Goal: Task Accomplishment & Management: Manage account settings

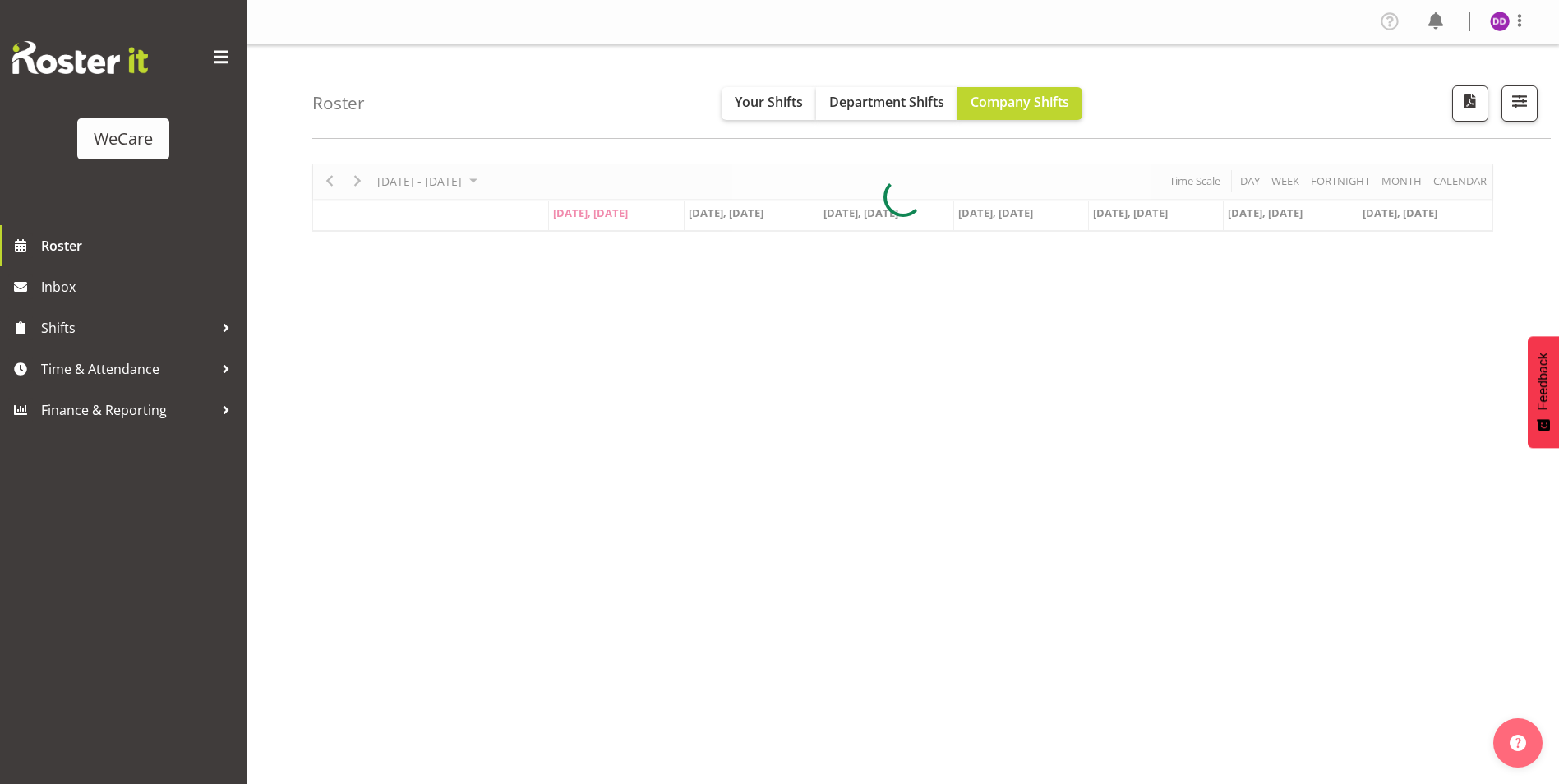
select select "location"
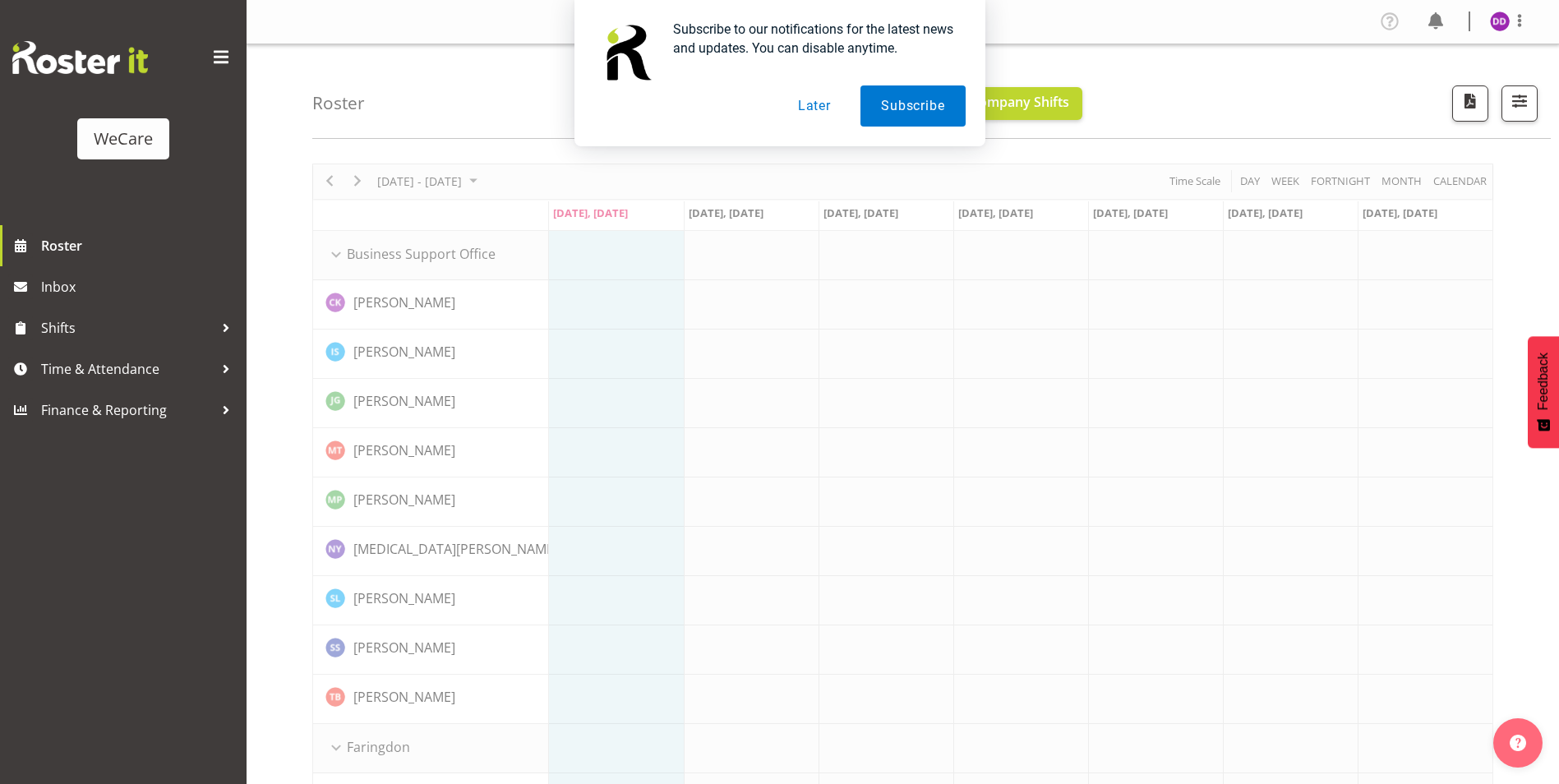
click at [827, 95] on button "Later" at bounding box center [815, 105] width 74 height 41
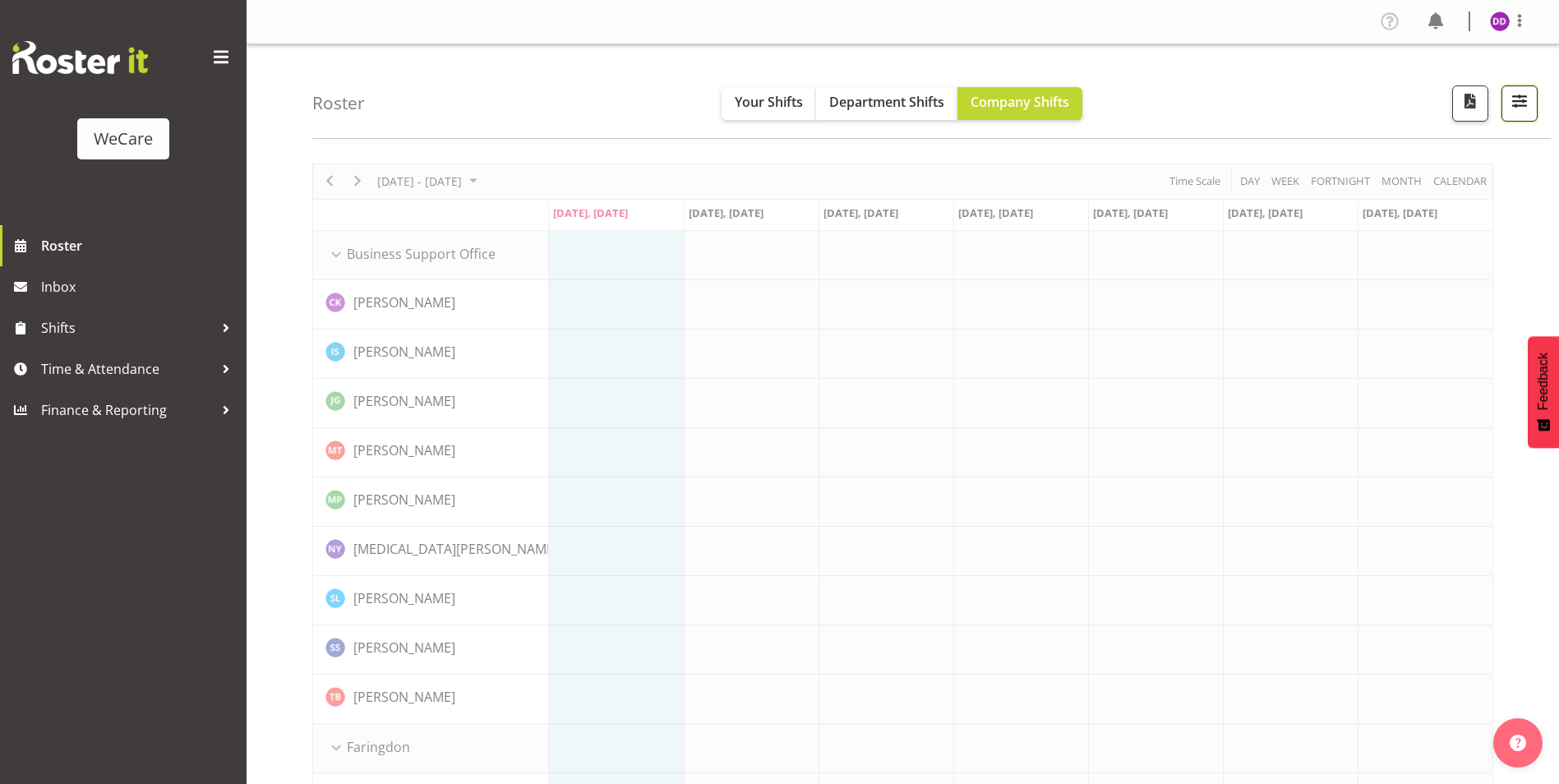
click at [1525, 96] on span "button" at bounding box center [1519, 101] width 22 height 22
click at [1539, 107] on div "Roster Your Shifts Department Shifts Company Shifts All Locations Clear Busines…" at bounding box center [931, 92] width 1238 height 95
click at [1529, 114] on button "button" at bounding box center [1519, 103] width 36 height 36
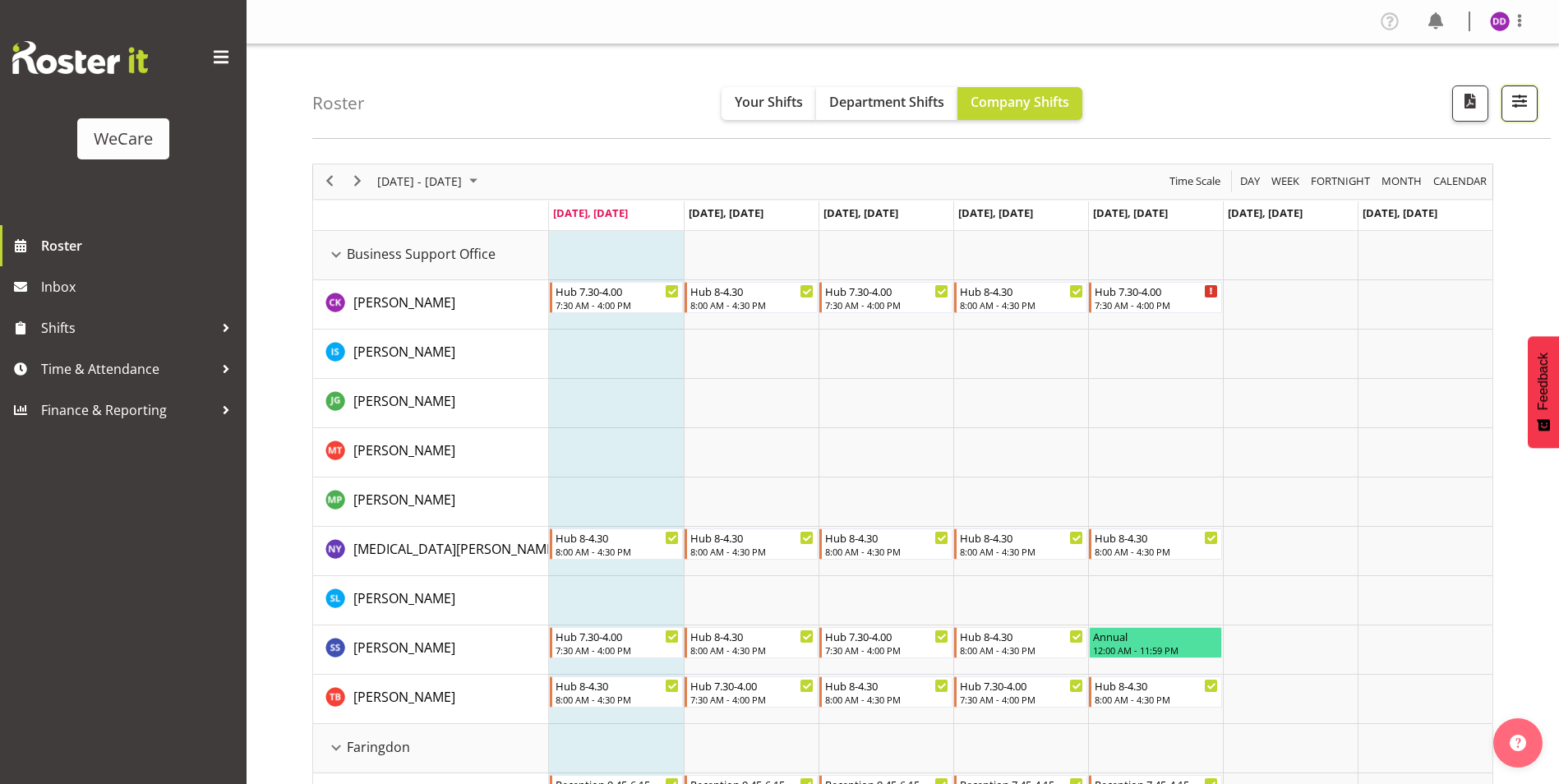
click at [1527, 109] on span "button" at bounding box center [1519, 101] width 22 height 22
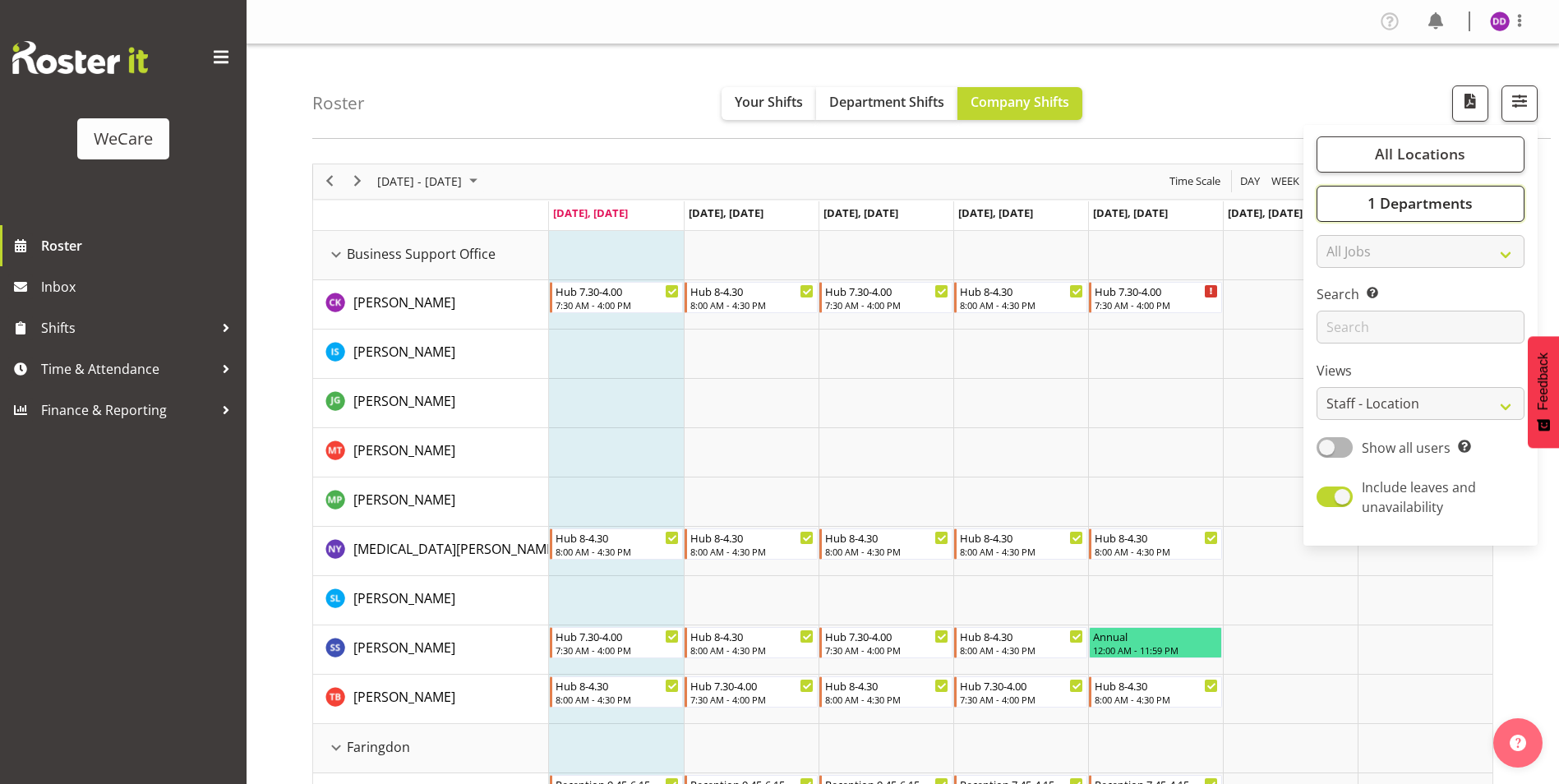
click at [1469, 218] on button "1 Departments" at bounding box center [1421, 203] width 208 height 36
click at [1357, 300] on span "Customer Care" at bounding box center [1382, 304] width 80 height 13
click at [1340, 300] on input "Customer Care" at bounding box center [1335, 303] width 10 height 10
checkbox input "false"
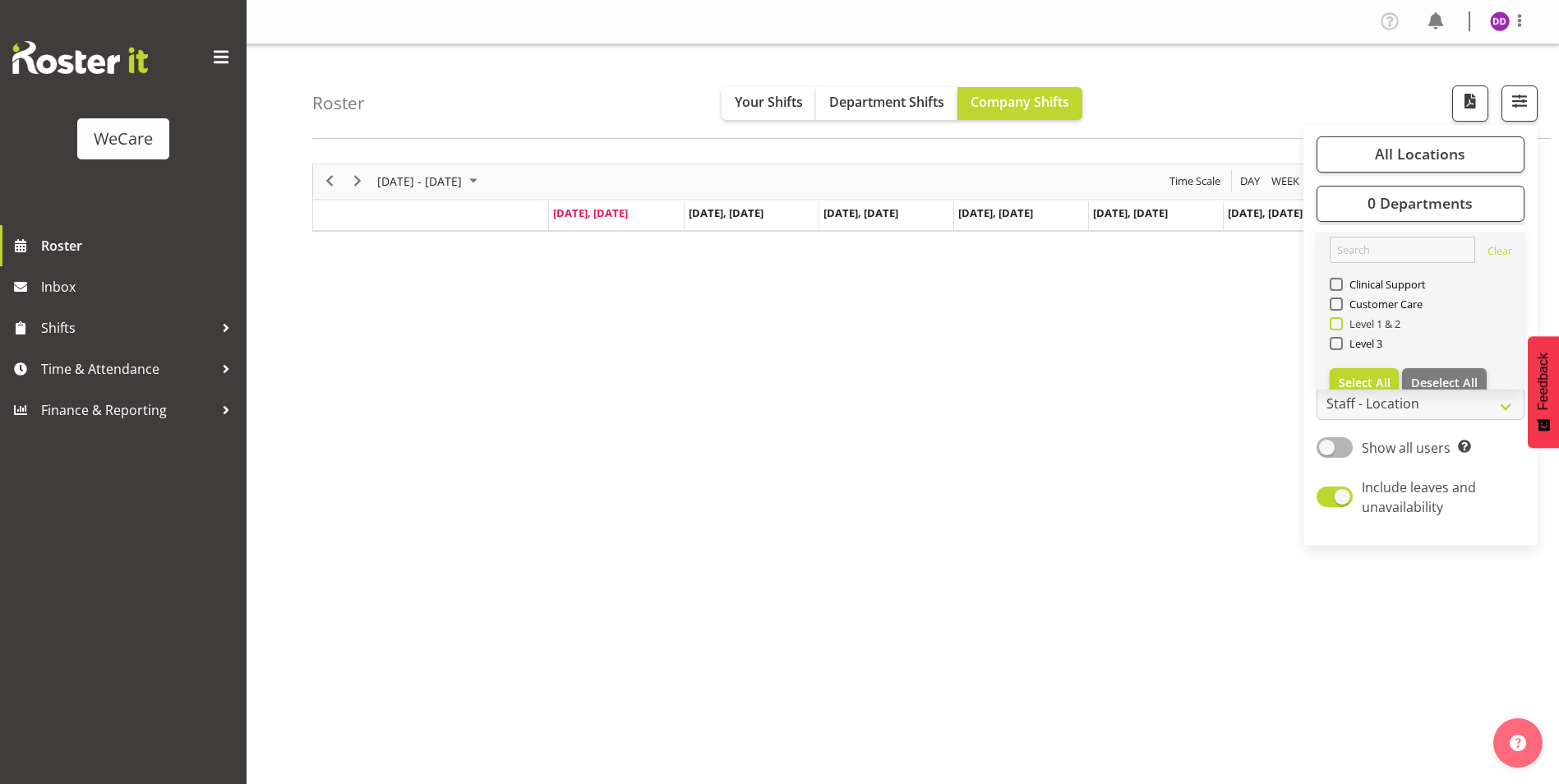
click at [1355, 317] on span "Level 1 & 2" at bounding box center [1372, 323] width 59 height 13
click at [1340, 318] on input "Level 1 & 2" at bounding box center [1335, 322] width 10 height 10
checkbox input "true"
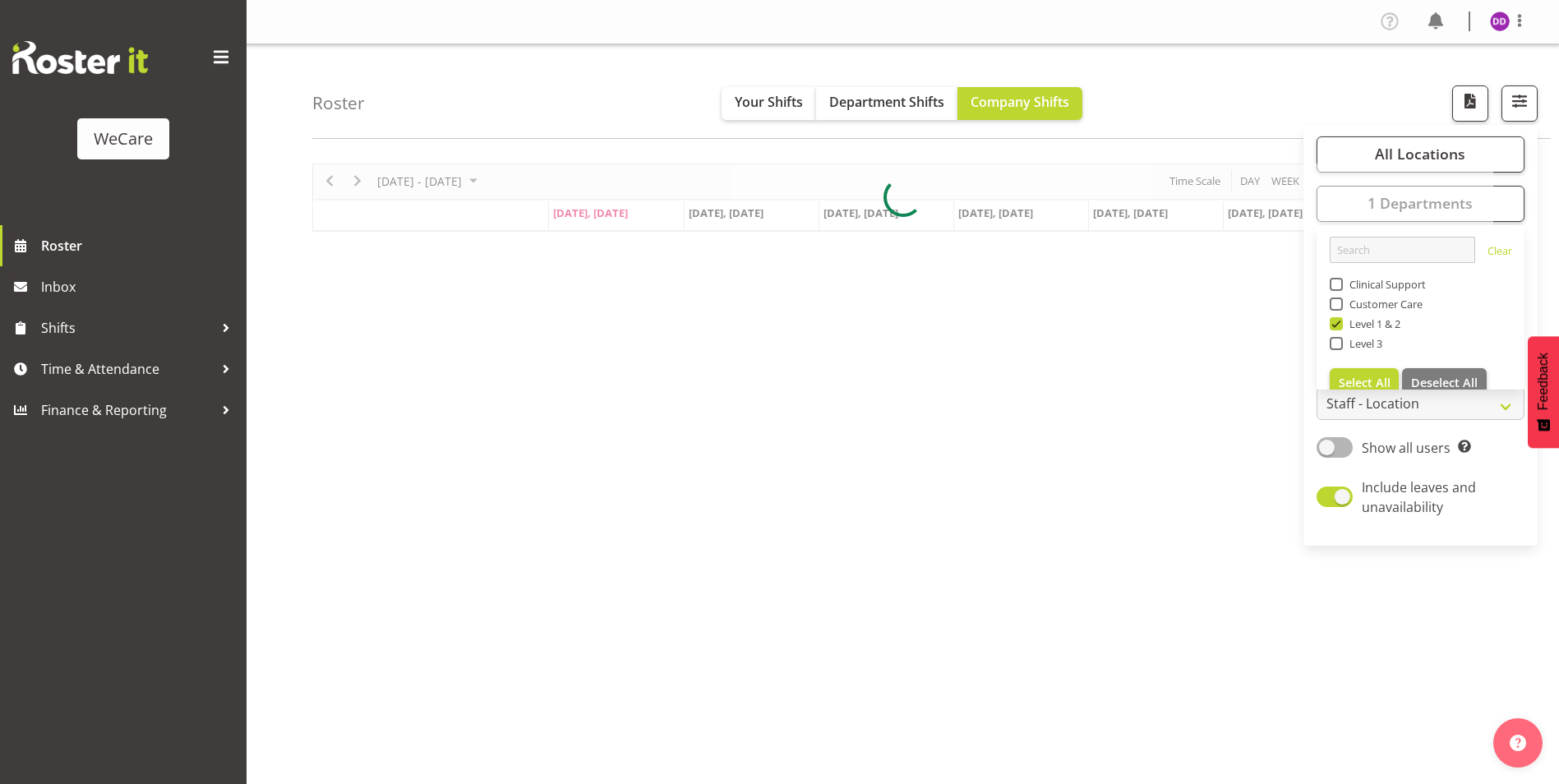
click at [564, 120] on div "Roster Your Shifts Department Shifts Company Shifts All Locations Clear Busines…" at bounding box center [931, 92] width 1238 height 95
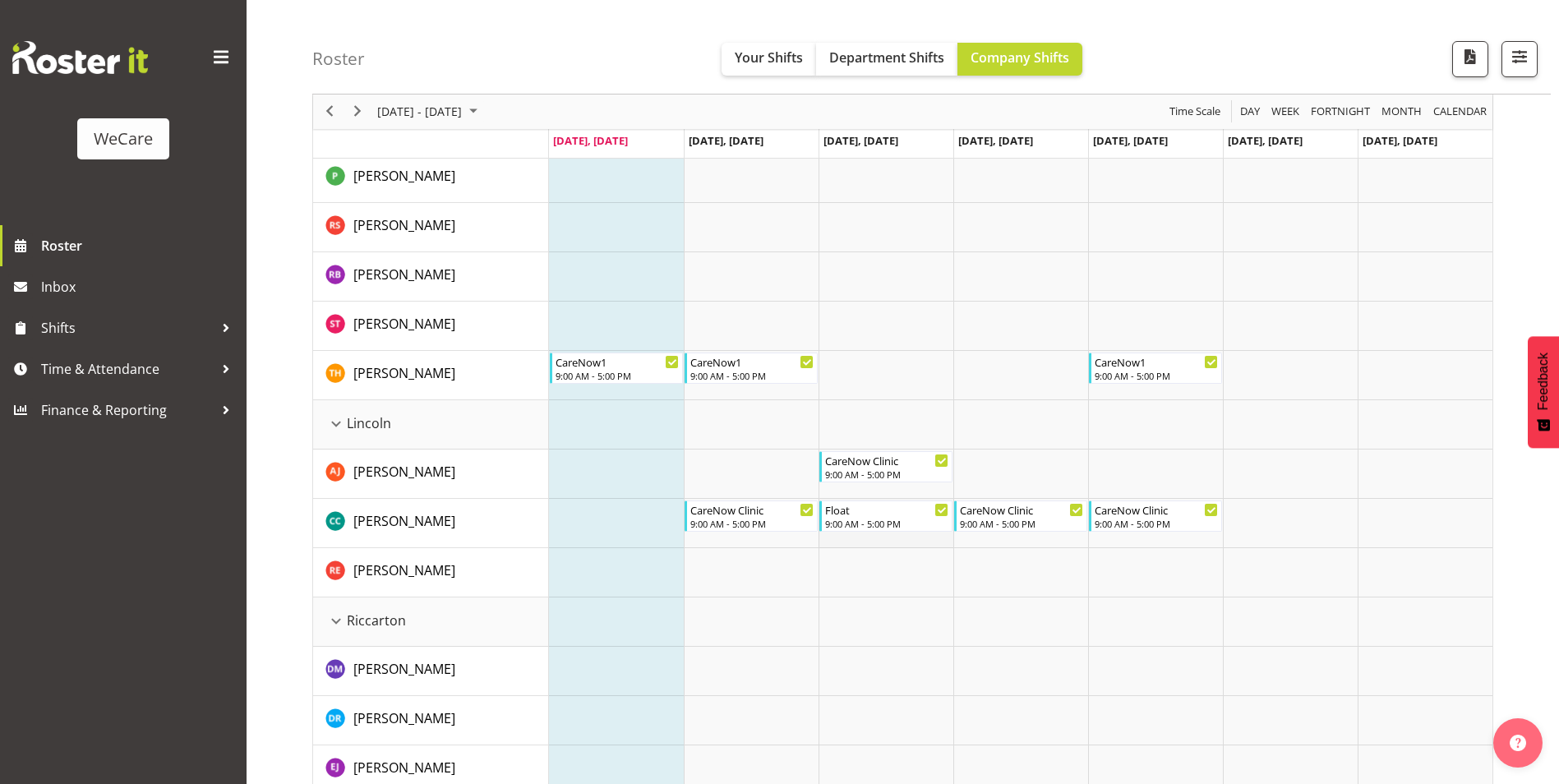
scroll to position [740, 0]
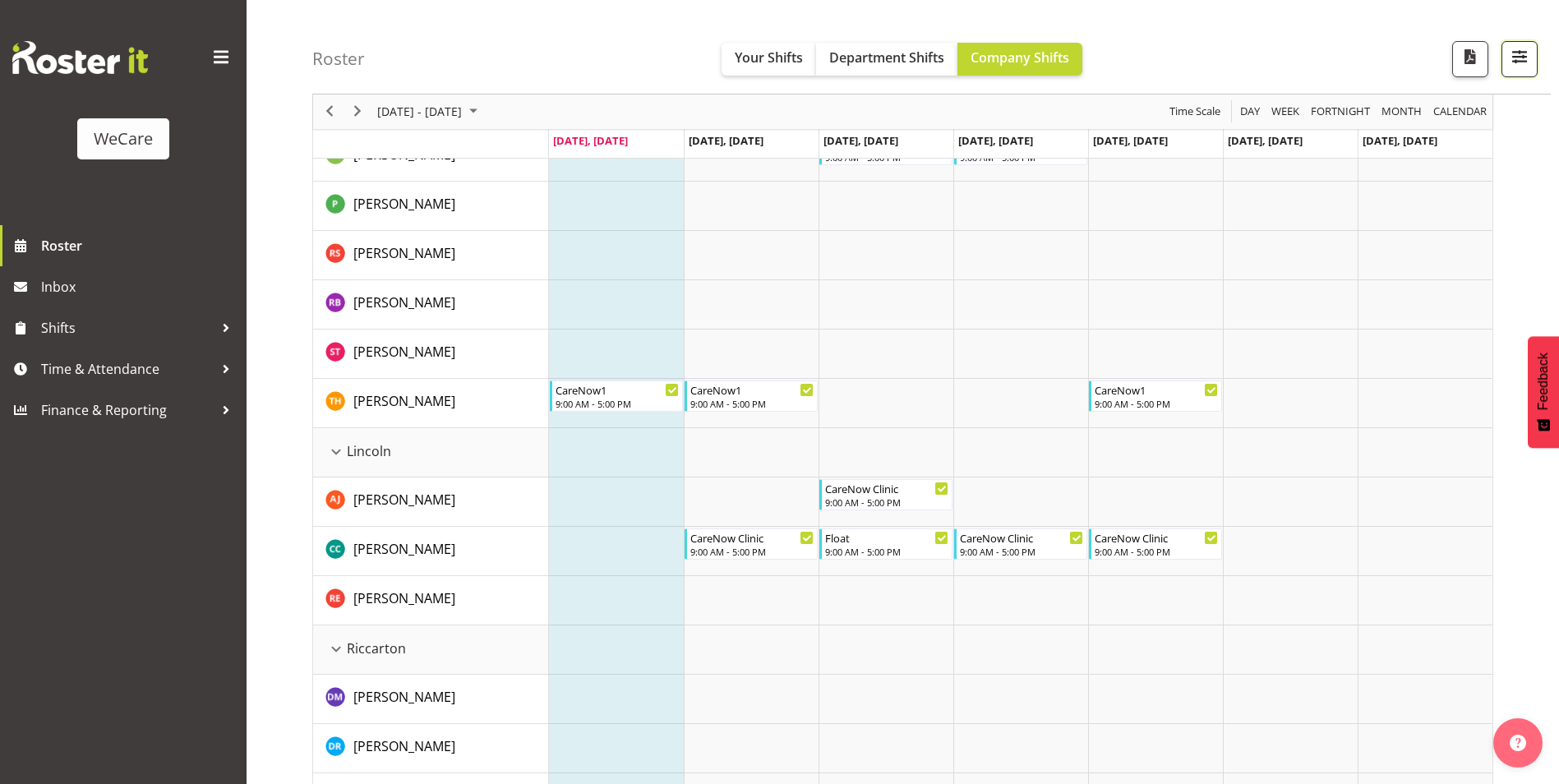
click at [1518, 60] on span "button" at bounding box center [1519, 57] width 22 height 22
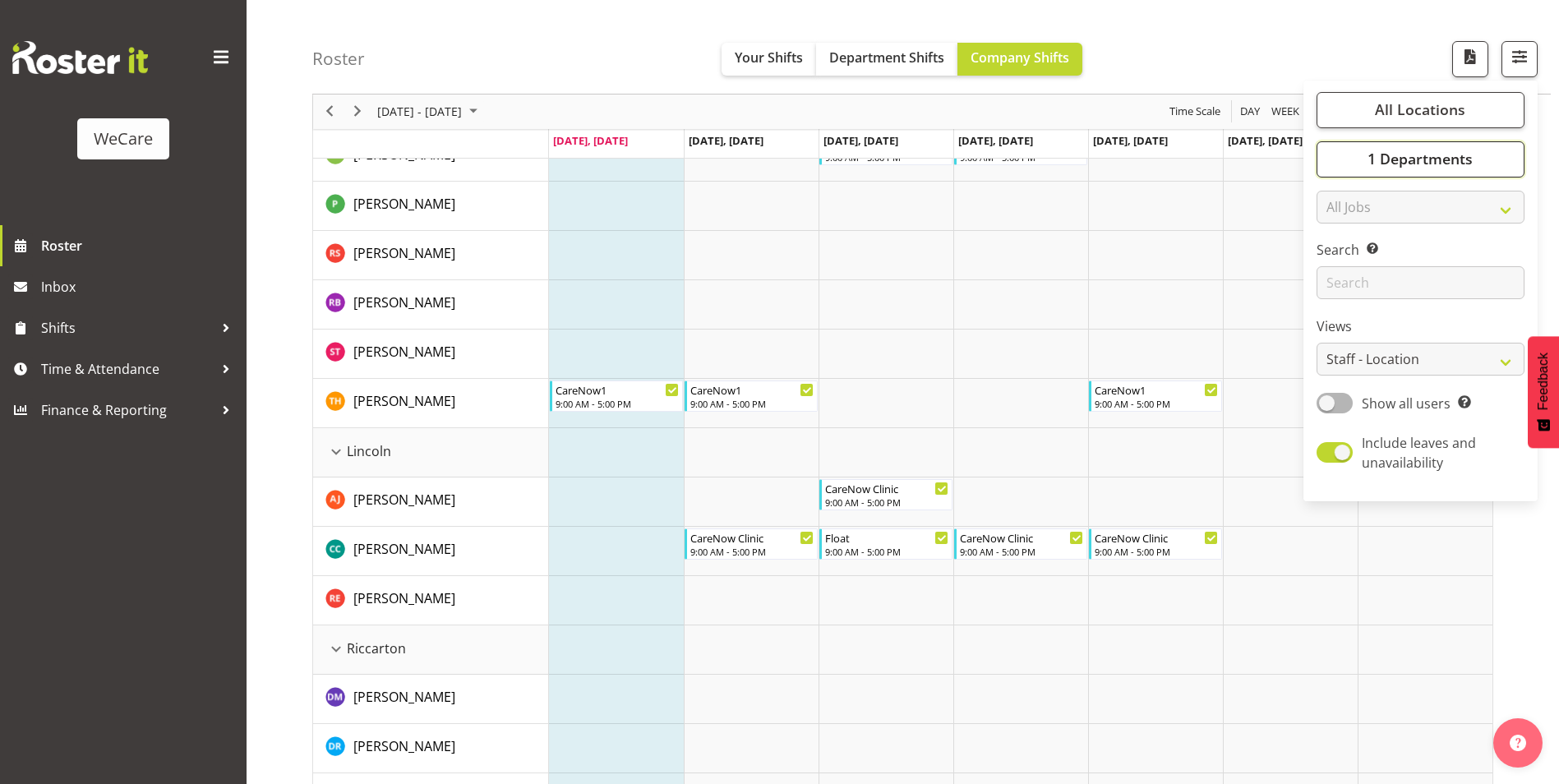
click at [1448, 169] on button "1 Departments" at bounding box center [1421, 159] width 208 height 36
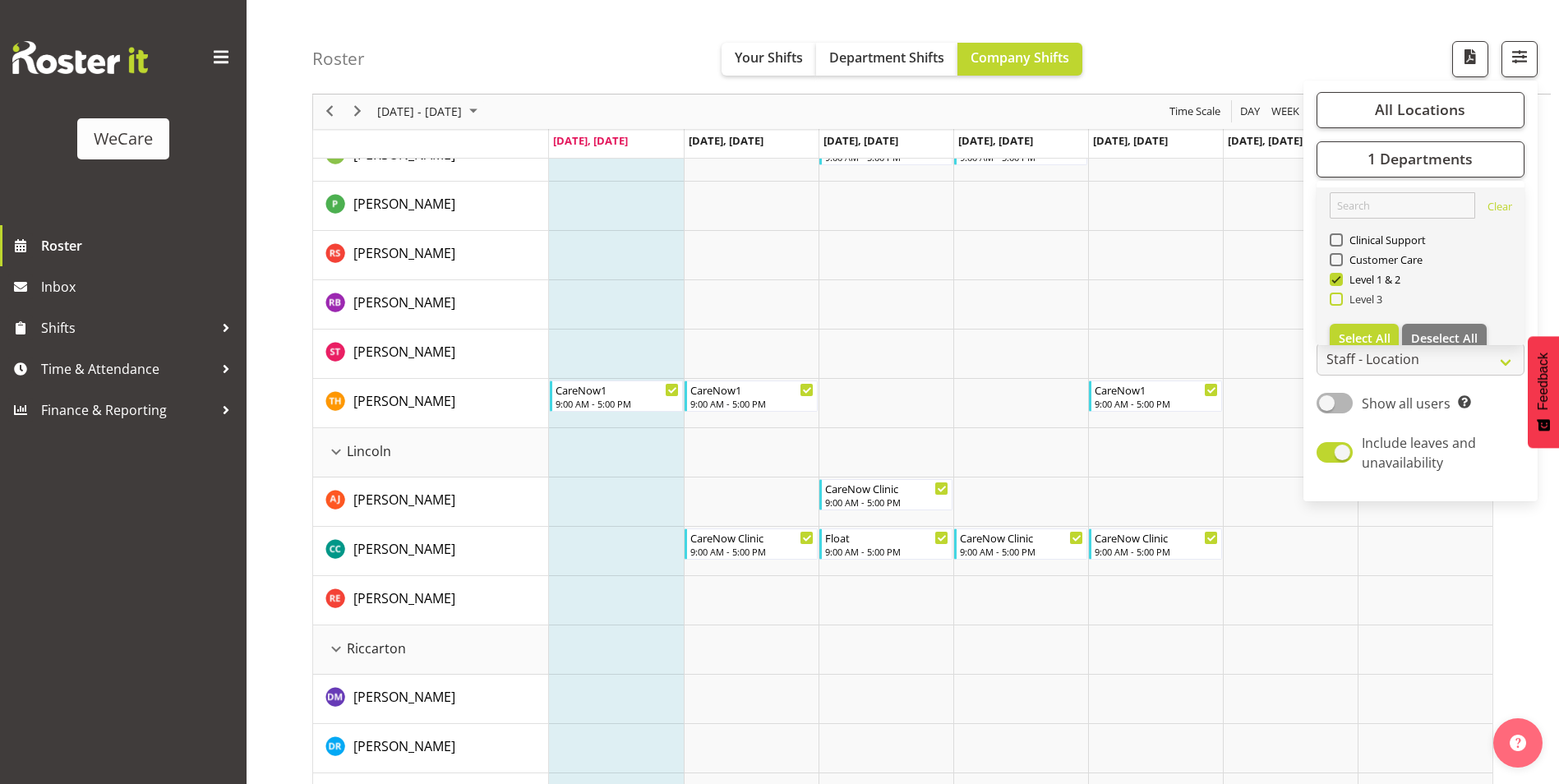
click at [1360, 298] on span "Level 3" at bounding box center [1362, 299] width 41 height 13
click at [1340, 298] on input "Level 3" at bounding box center [1335, 299] width 10 height 10
checkbox input "true"
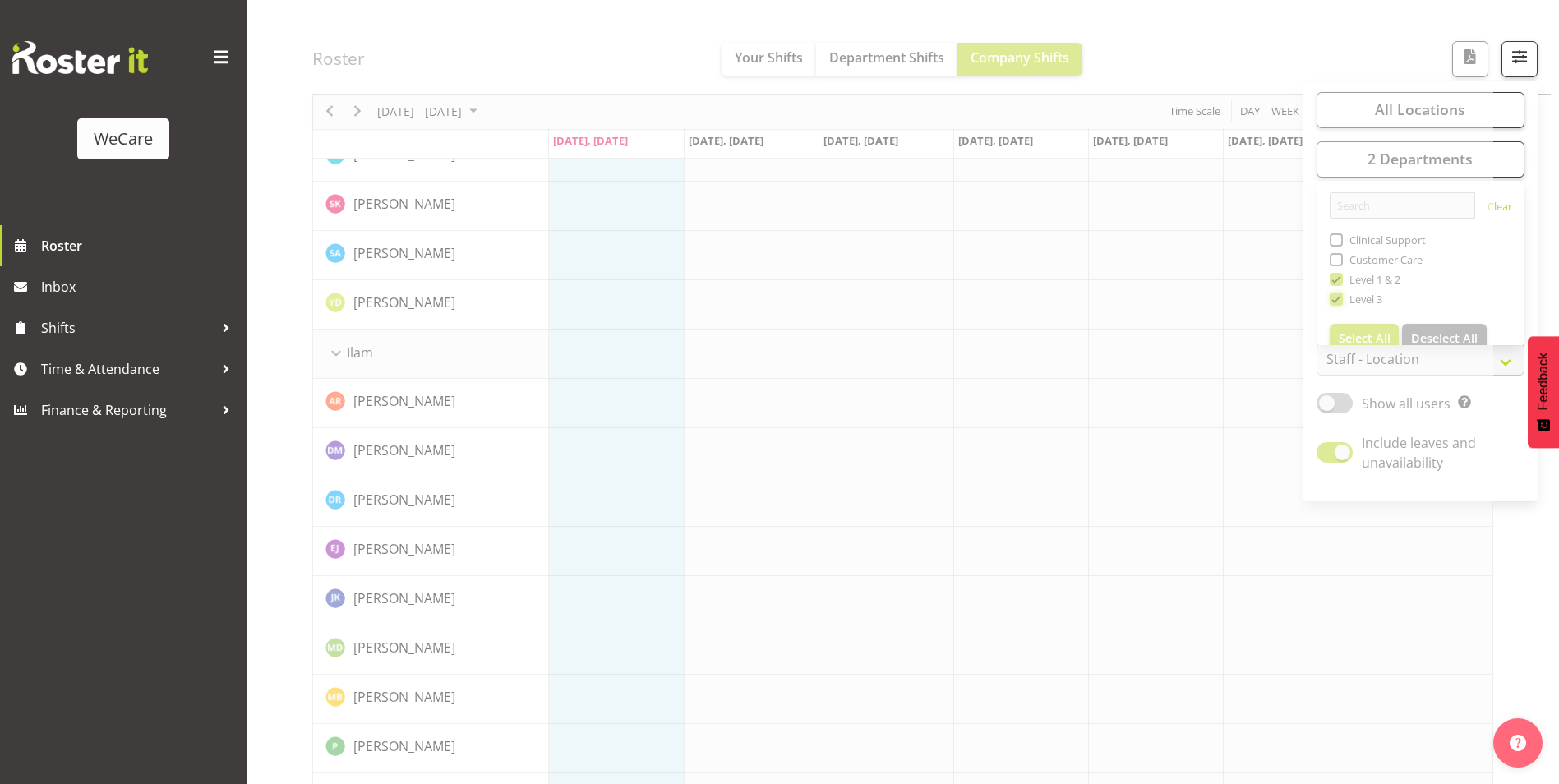
scroll to position [0, 0]
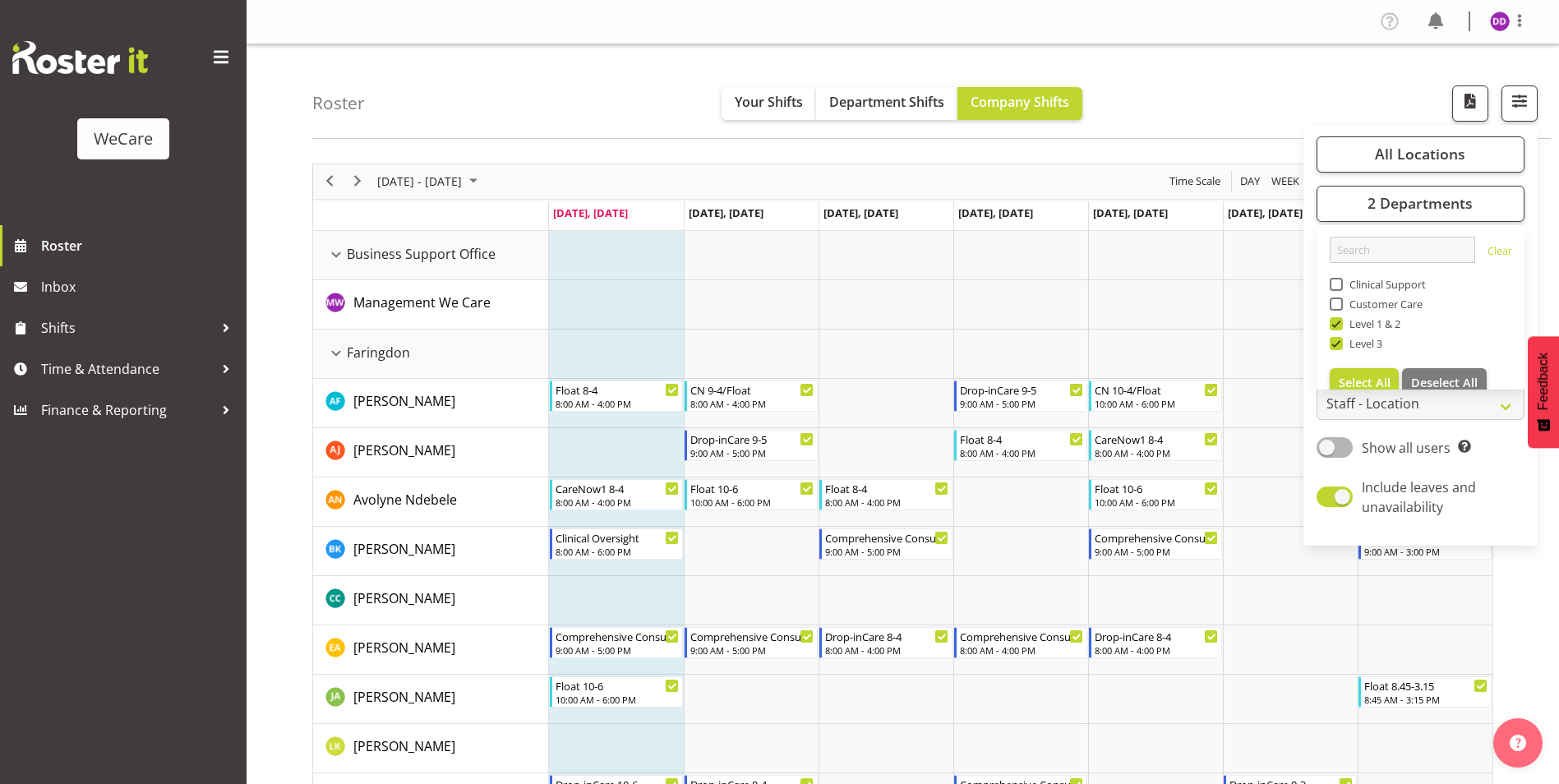
click at [604, 129] on div "Roster Your Shifts Department Shifts Company Shifts All Locations Clear Busines…" at bounding box center [931, 92] width 1238 height 95
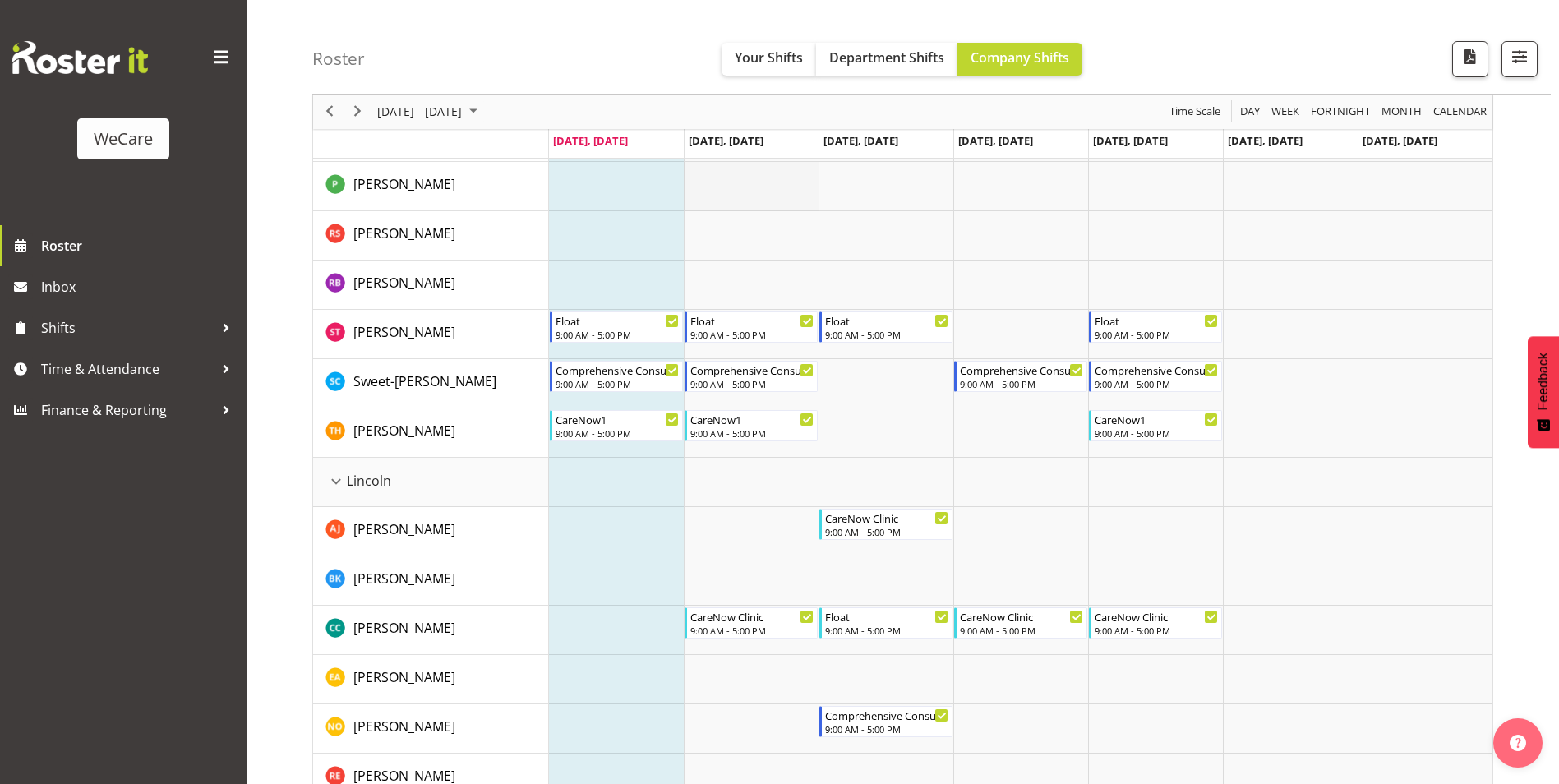
scroll to position [1315, 0]
